Goal: Information Seeking & Learning: Learn about a topic

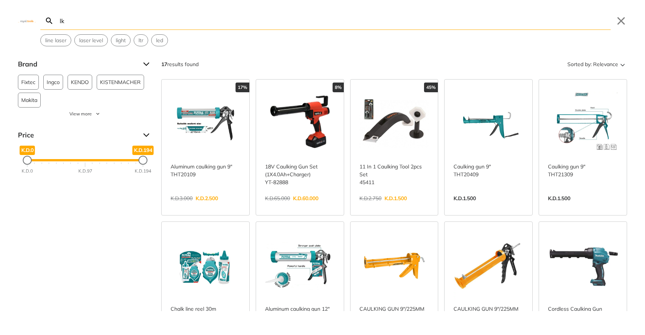
type input "l"
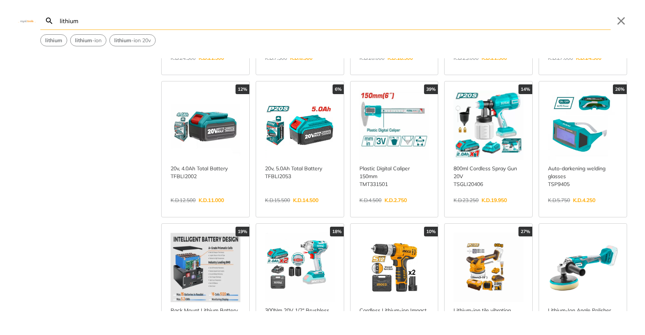
scroll to position [229, 0]
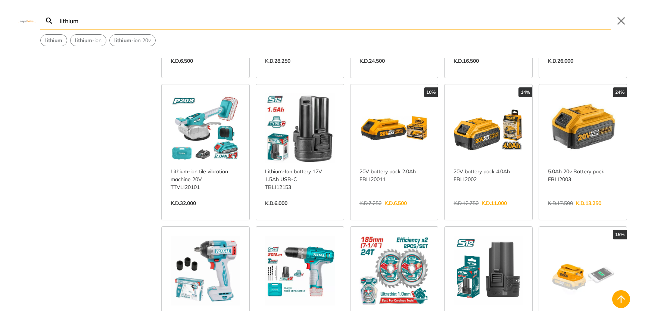
scroll to position [706, 0]
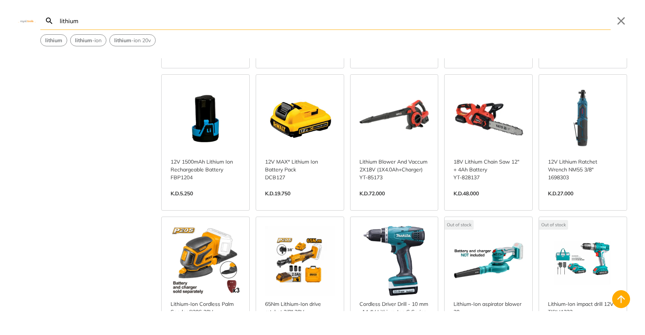
scroll to position [1301, 0]
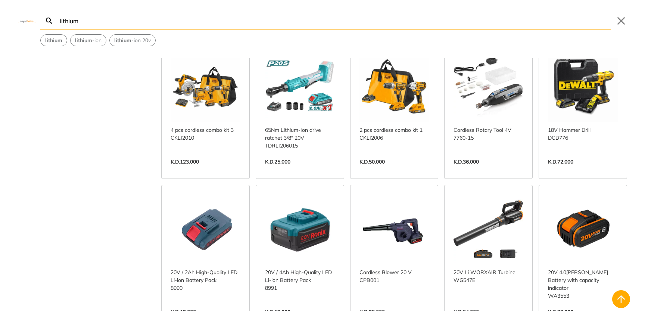
scroll to position [1934, 0]
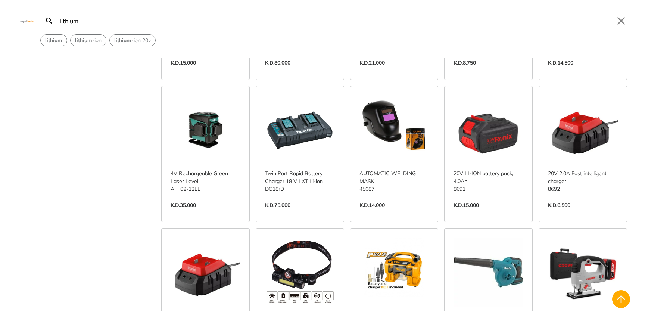
scroll to position [2442, 0]
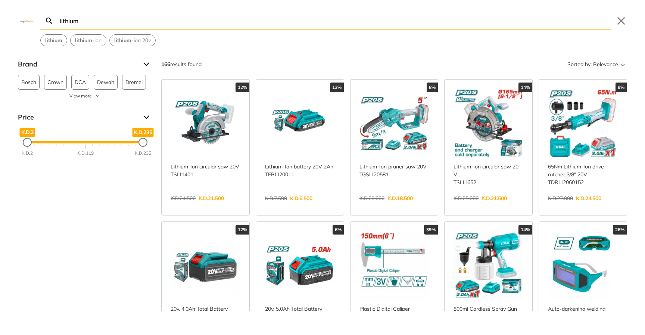
click at [178, 25] on input "lithium" at bounding box center [334, 21] width 553 height 18
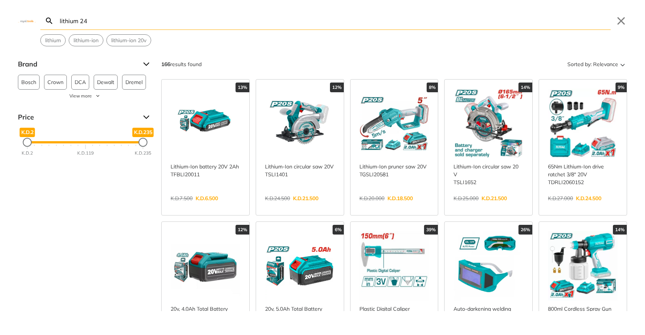
type input "lithium 24"
